Goal: Information Seeking & Learning: Learn about a topic

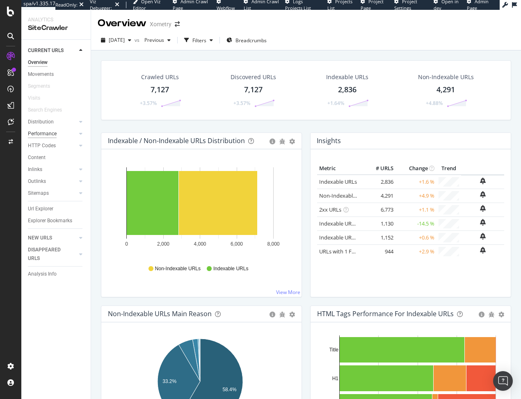
click at [37, 137] on div "Performance" at bounding box center [42, 134] width 29 height 9
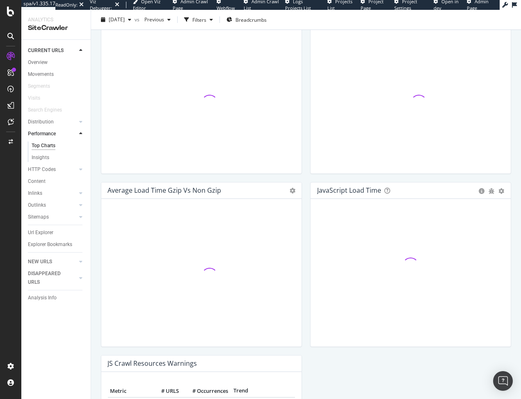
scroll to position [616, 0]
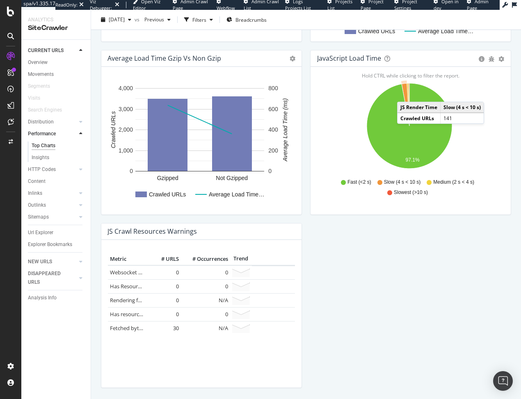
click at [402, 94] on icon "A chart." at bounding box center [406, 104] width 8 height 43
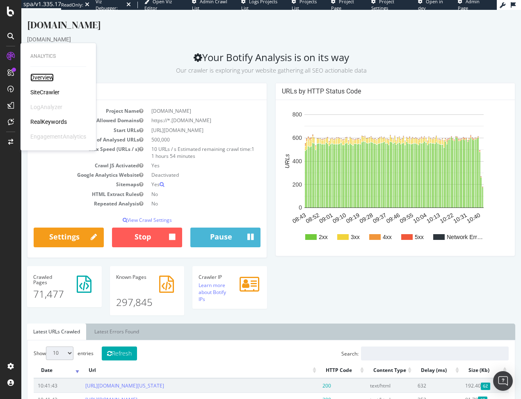
click at [44, 79] on div "Overview" at bounding box center [41, 77] width 23 height 8
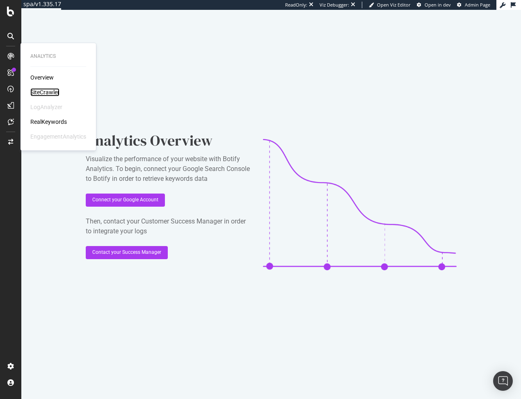
click at [52, 93] on div "SiteCrawler" at bounding box center [44, 92] width 29 height 8
